Goal: Information Seeking & Learning: Learn about a topic

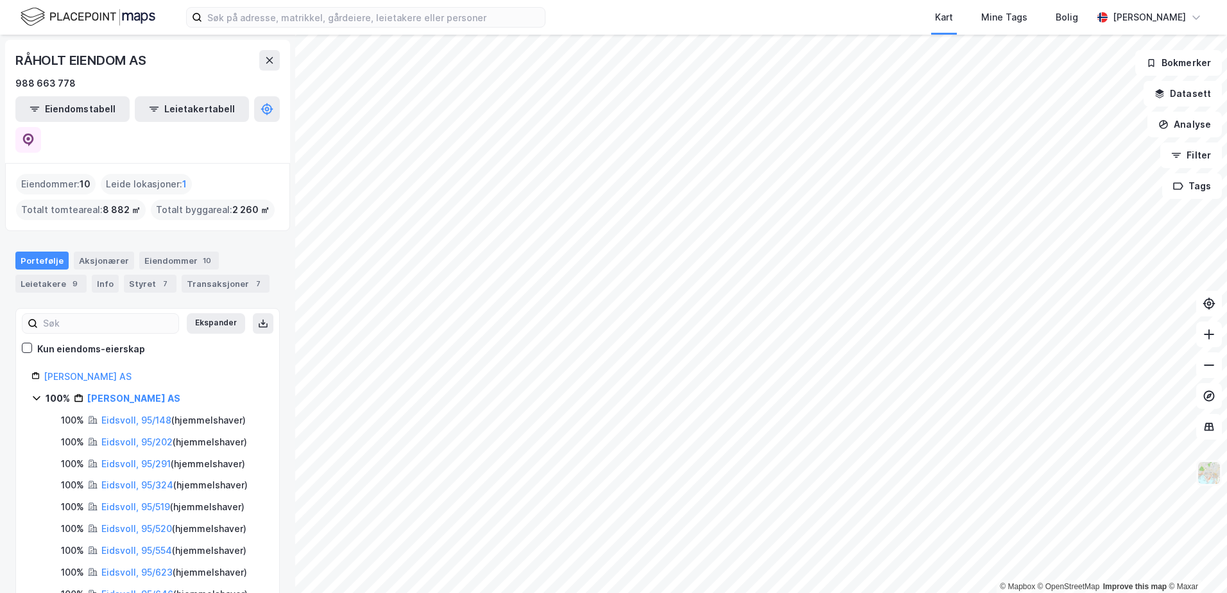
click at [1212, 477] on img at bounding box center [1208, 473] width 24 height 24
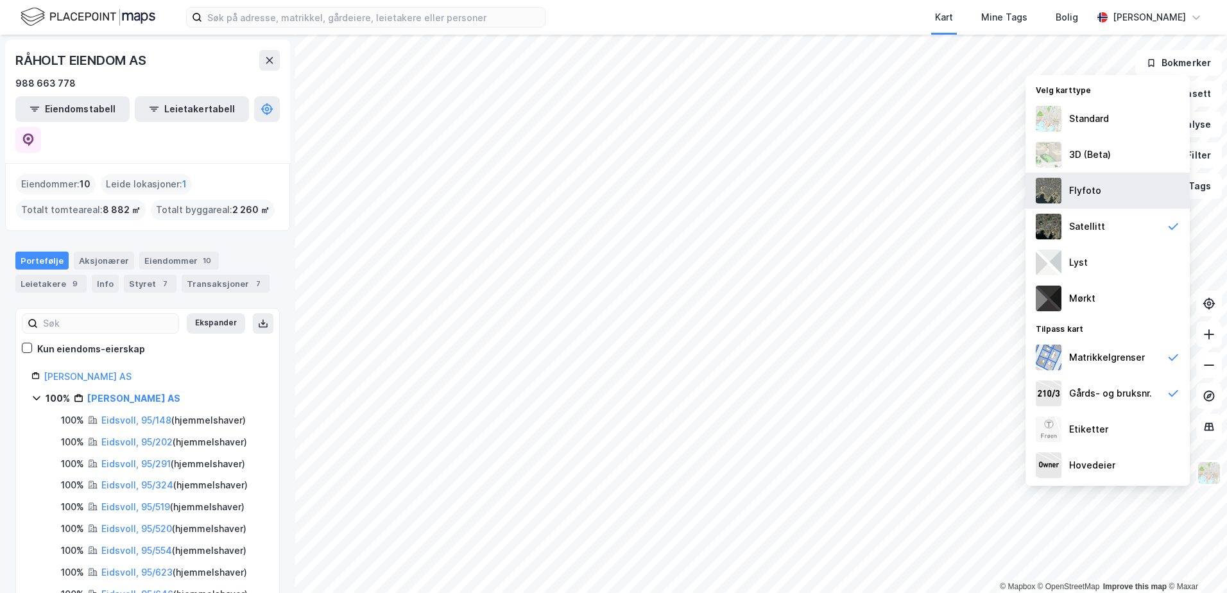
click at [1064, 187] on div "Flyfoto" at bounding box center [1107, 191] width 164 height 36
